Goal: Task Accomplishment & Management: Use online tool/utility

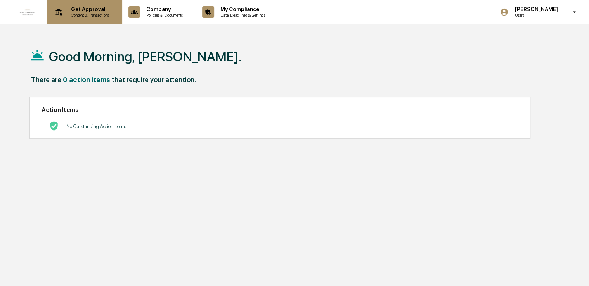
click at [81, 3] on div "Get Approval Content & Transactions" at bounding box center [84, 12] width 68 height 24
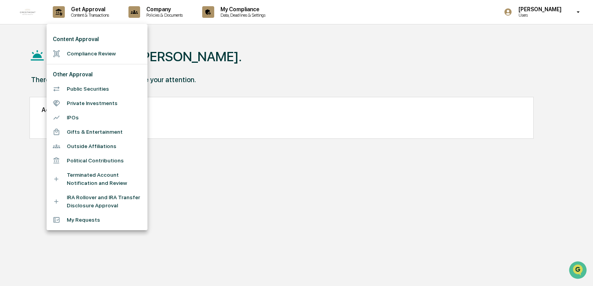
click at [82, 50] on li "Compliance Review" at bounding box center [97, 54] width 101 height 14
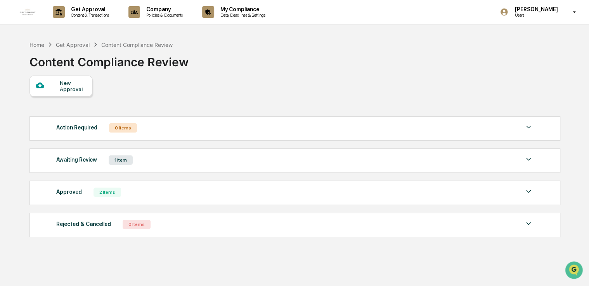
click at [117, 160] on div "1 Item" at bounding box center [121, 159] width 24 height 9
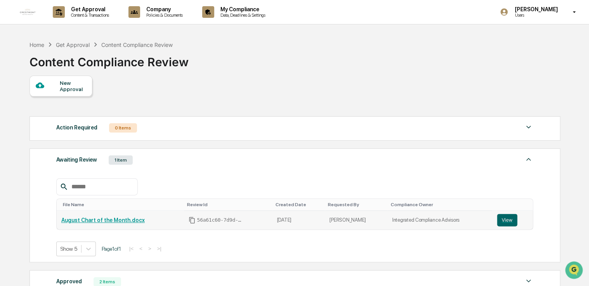
click at [114, 221] on link "August Chart of the Month.docx" at bounding box center [102, 220] width 83 height 6
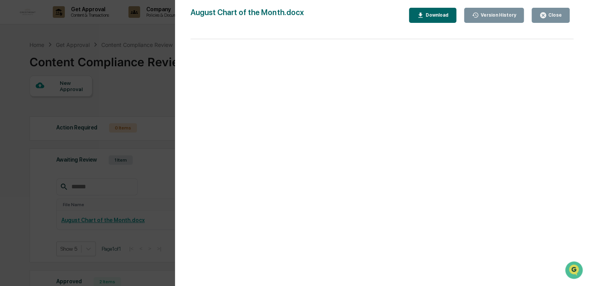
click at [553, 16] on div "Close" at bounding box center [553, 14] width 15 height 5
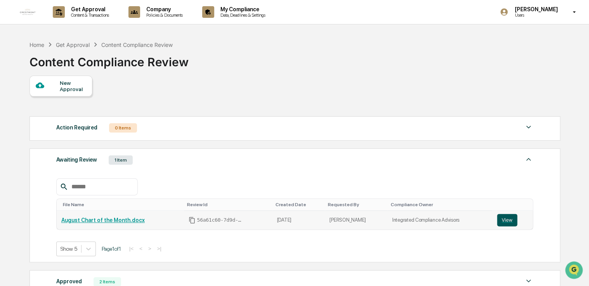
click at [507, 219] on button "View" at bounding box center [507, 220] width 20 height 12
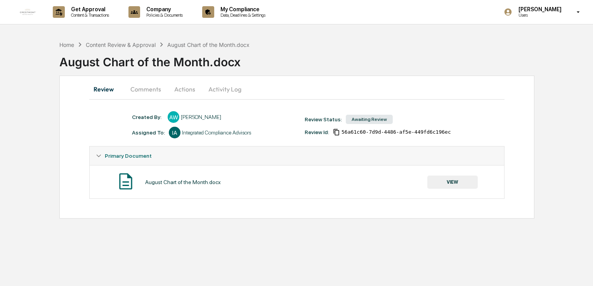
click at [160, 89] on button "Comments" at bounding box center [145, 89] width 43 height 19
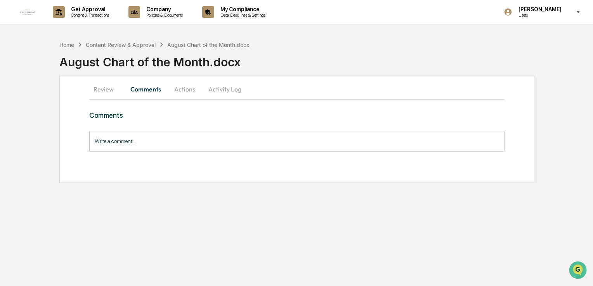
click at [187, 88] on button "Actions" at bounding box center [184, 89] width 35 height 19
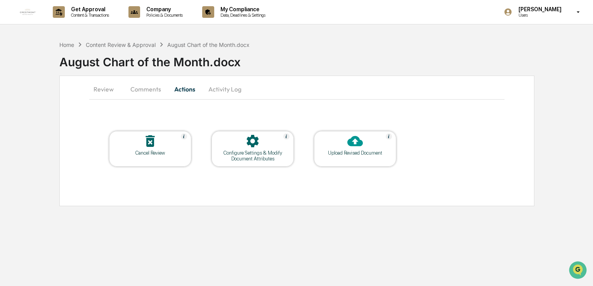
click at [221, 88] on button "Activity Log" at bounding box center [224, 89] width 45 height 19
